Goal: Complete application form

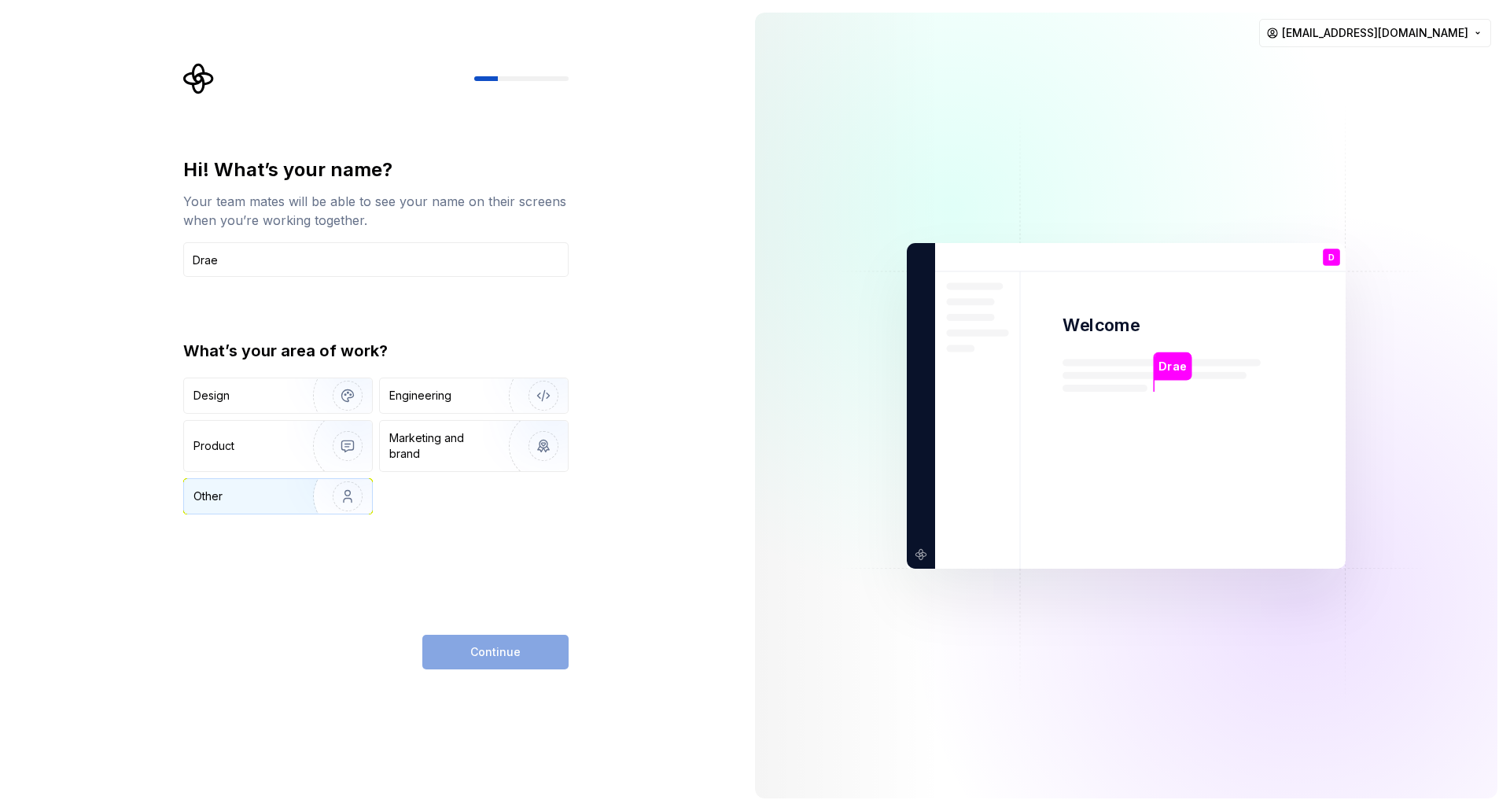
type input "Drae"
click at [336, 504] on img "button" at bounding box center [337, 495] width 101 height 105
click at [454, 645] on button "Continue" at bounding box center [495, 651] width 146 height 35
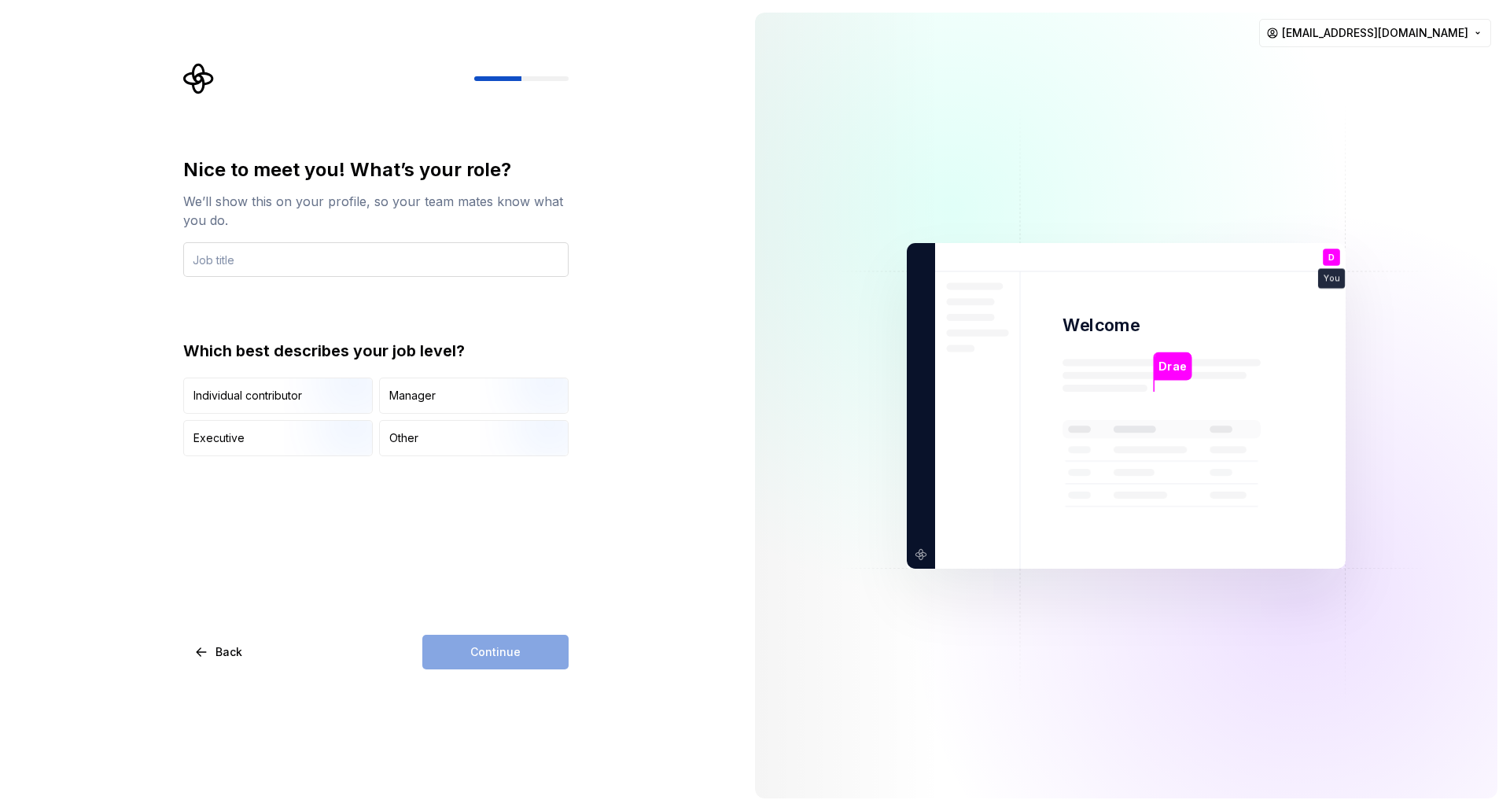
type input "O"
type input "Sales Operations Head"
click at [276, 385] on div "Individual contributor" at bounding box center [278, 395] width 188 height 35
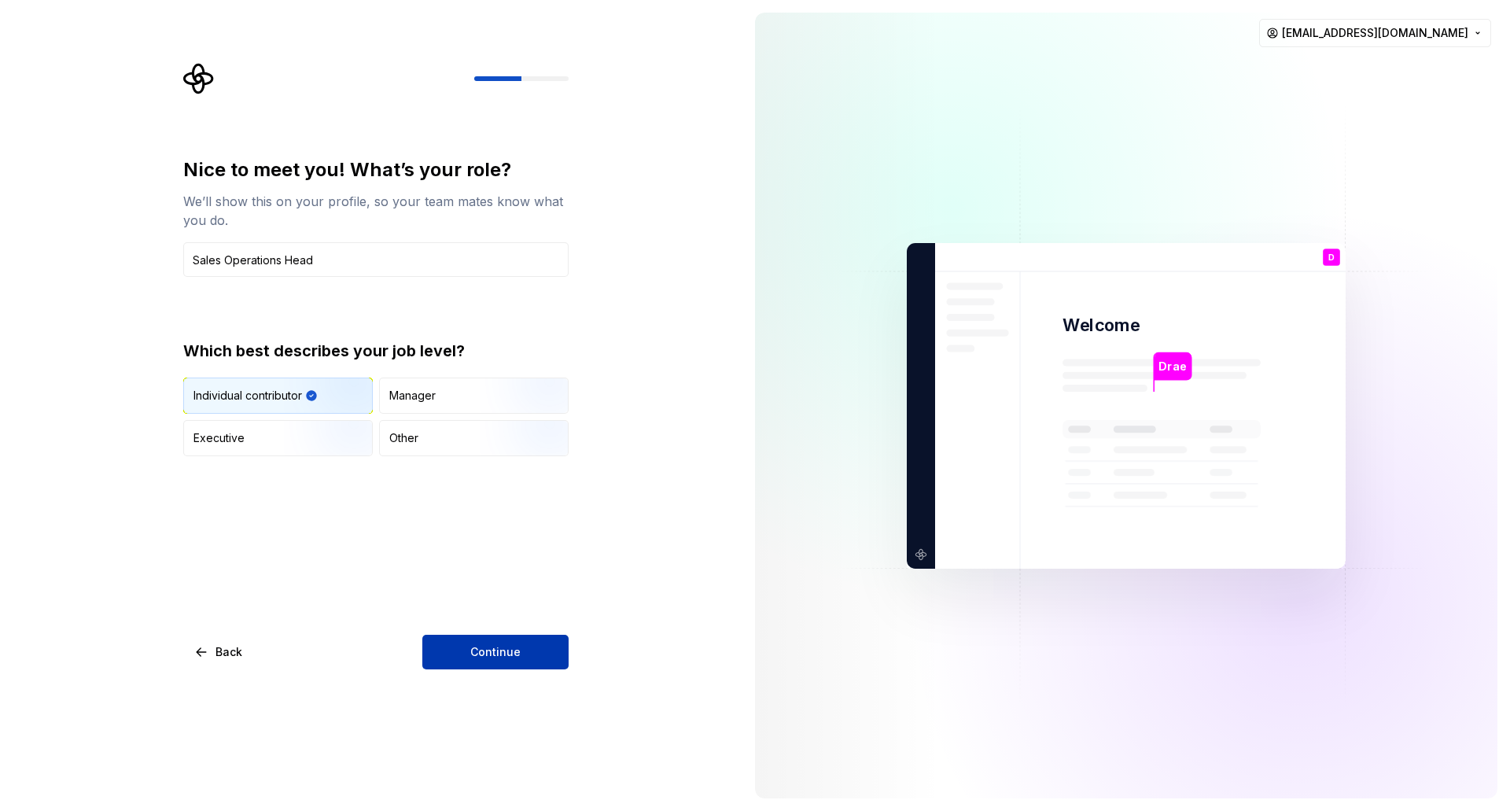
click at [447, 649] on button "Continue" at bounding box center [495, 651] width 146 height 35
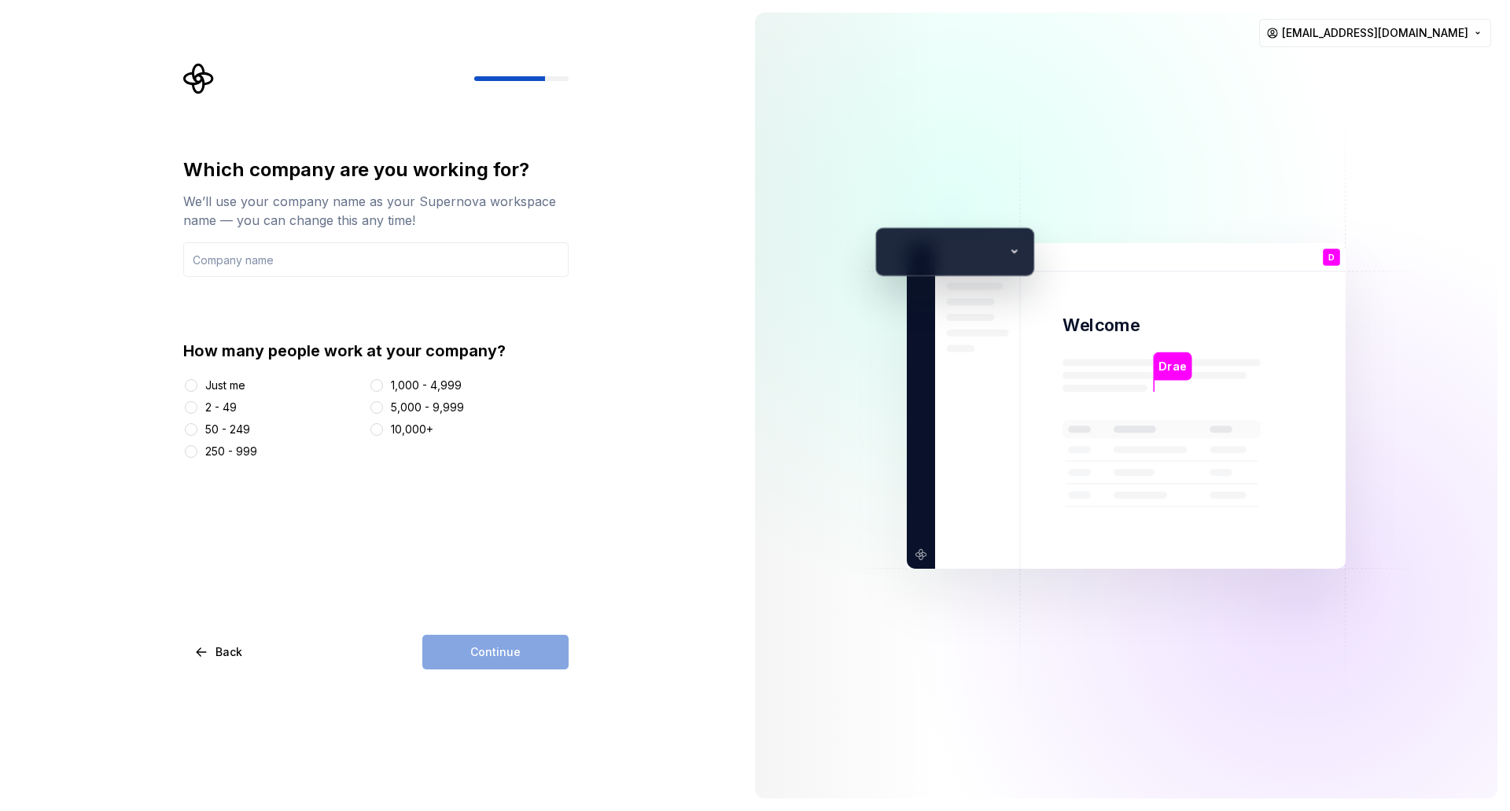
click at [426, 425] on div "10,000+" at bounding box center [412, 429] width 42 height 16
click at [383, 425] on button "10,000+" at bounding box center [376, 429] width 13 height 13
click at [227, 432] on div "50 - 249" at bounding box center [227, 429] width 45 height 16
click at [197, 432] on button "50 - 249" at bounding box center [191, 429] width 13 height 13
click at [312, 273] on input "text" at bounding box center [375, 259] width 385 height 35
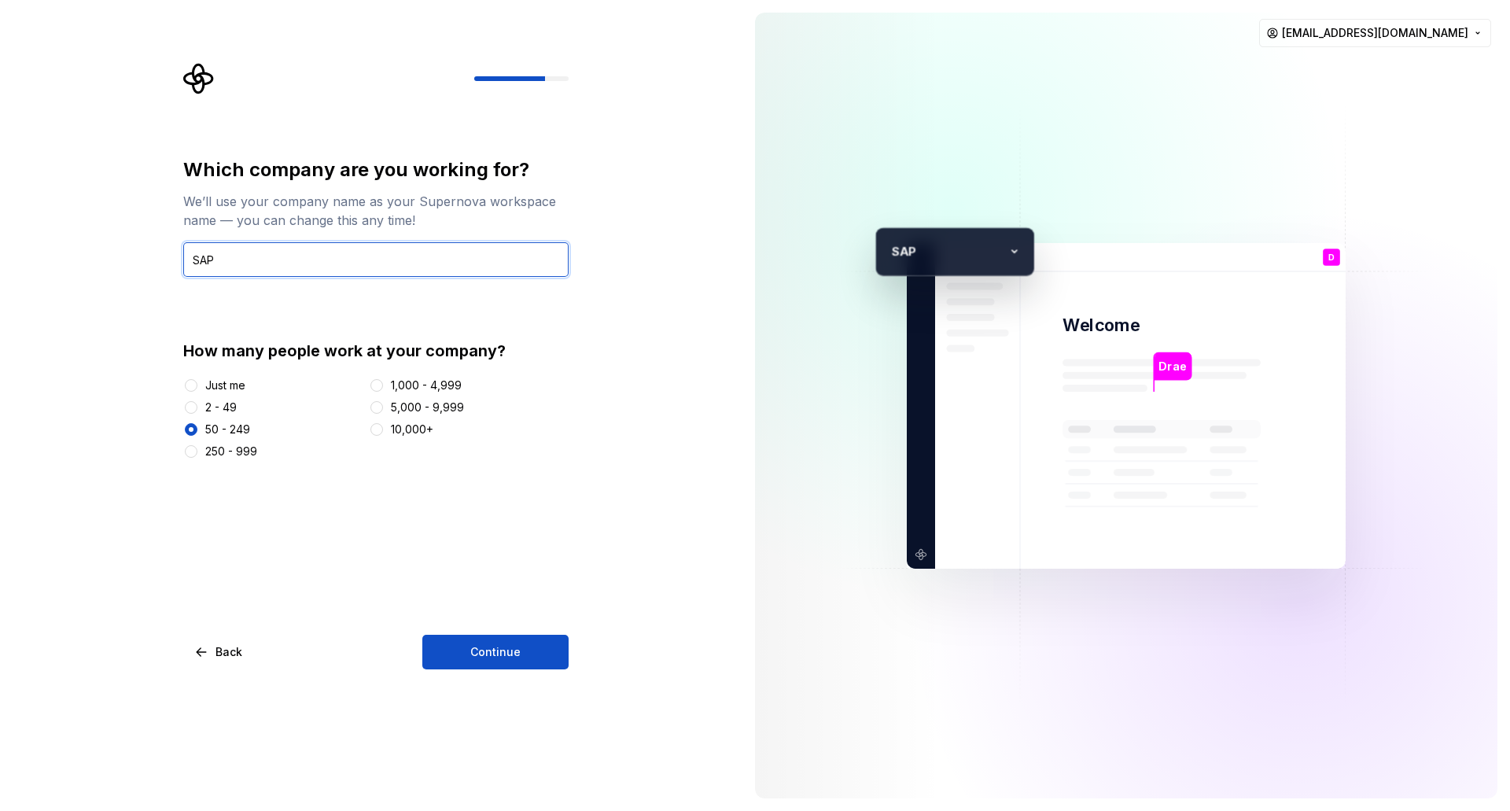
type input "SAP"
click at [407, 437] on div "Just me 2 - 49 50 - 249 250 - 999 1,000 - 4,999 5,000 - 9,999 10,000+" at bounding box center [375, 418] width 385 height 82
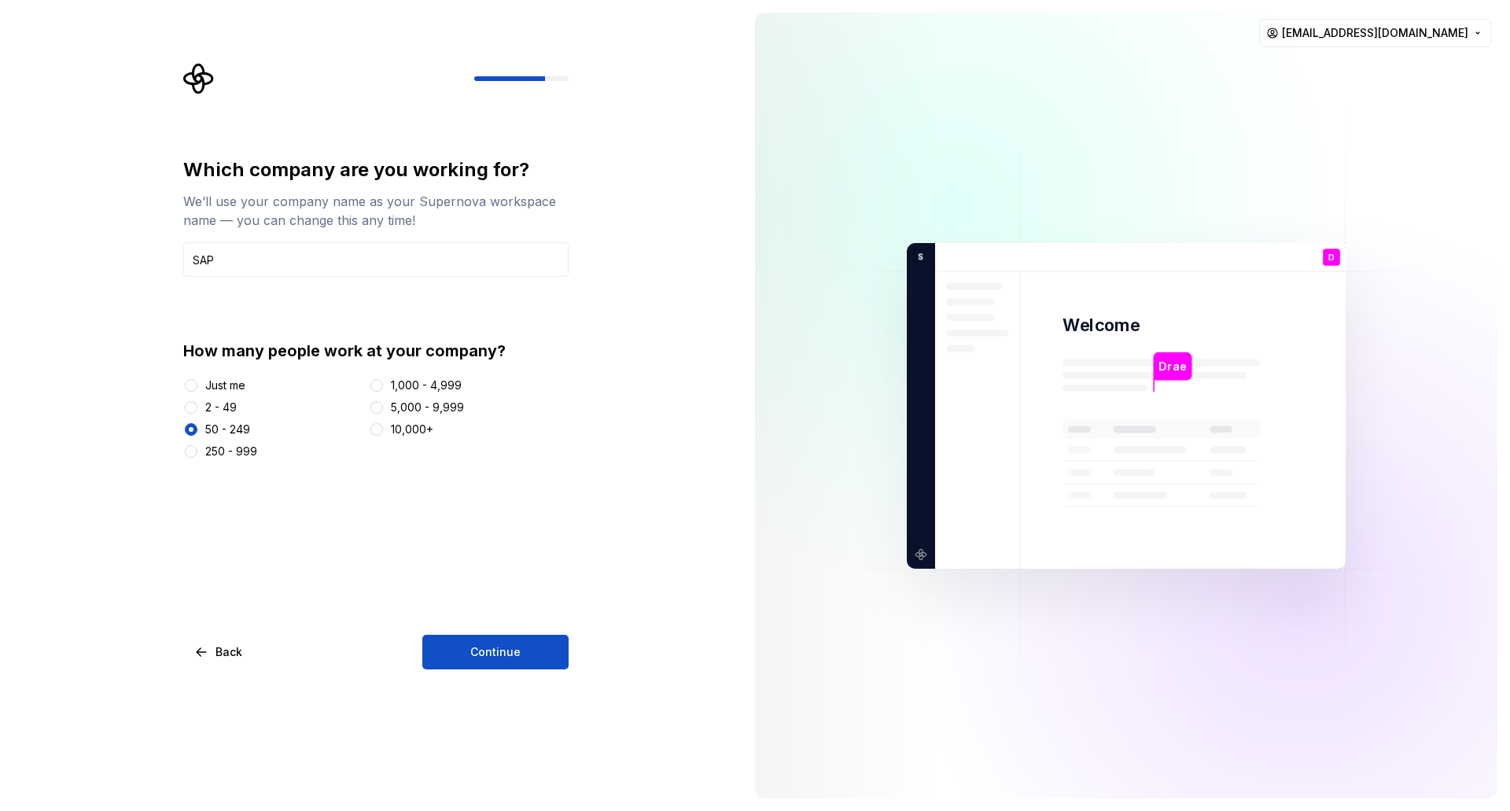
click at [408, 433] on div "10,000+" at bounding box center [412, 429] width 42 height 16
click at [383, 433] on button "10,000+" at bounding box center [376, 429] width 13 height 13
click at [527, 657] on button "Continue" at bounding box center [495, 651] width 146 height 35
